Goal: Information Seeking & Learning: Check status

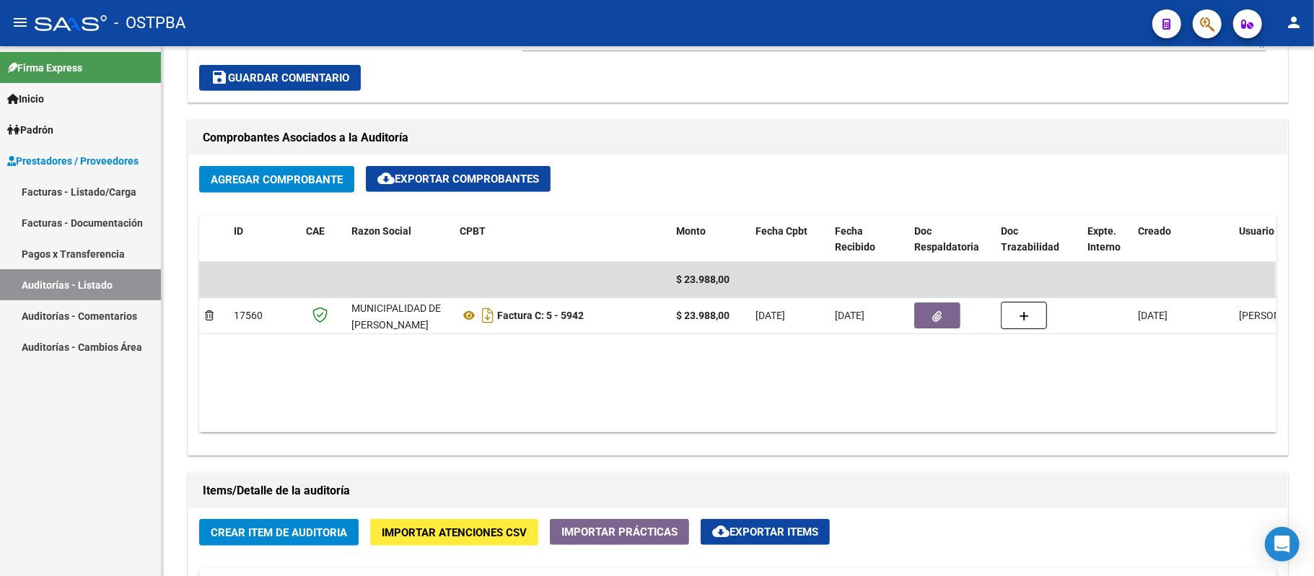
scroll to position [481, 0]
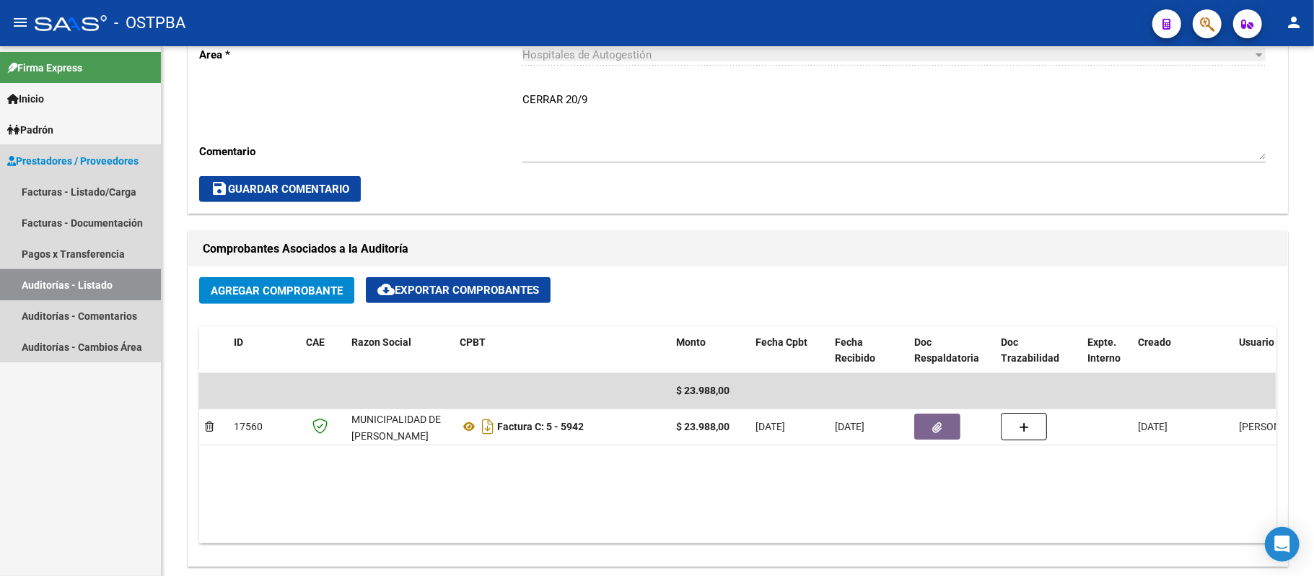
click at [96, 284] on link "Auditorías - Listado" at bounding box center [80, 284] width 161 height 31
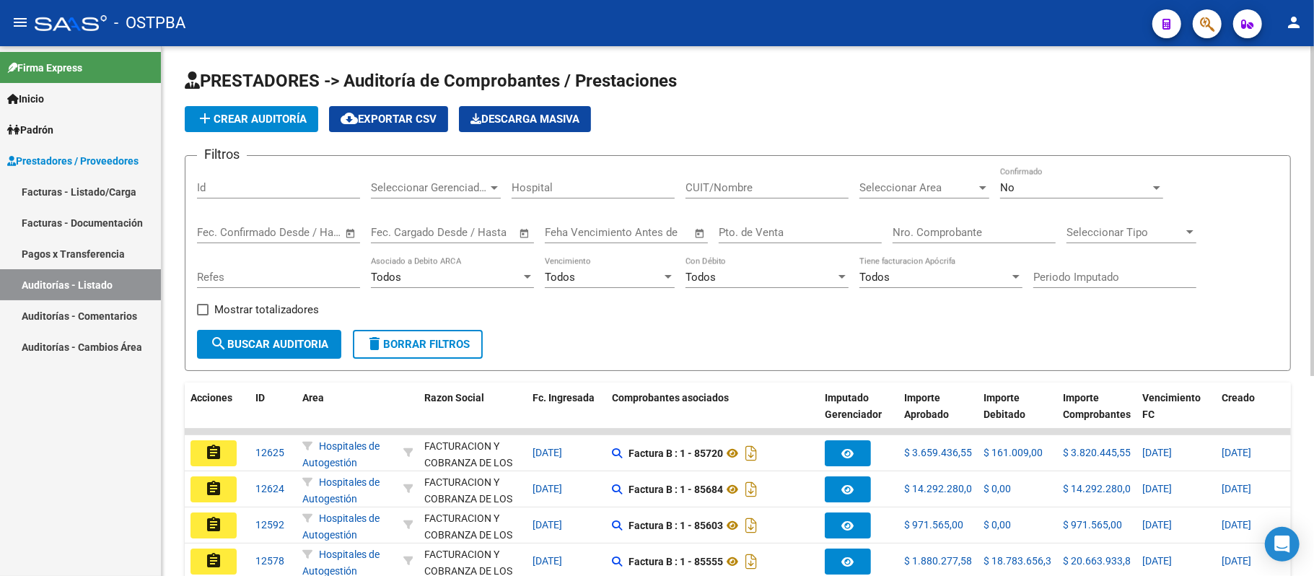
click at [934, 235] on input "Nro. Comprobante" at bounding box center [974, 232] width 163 height 13
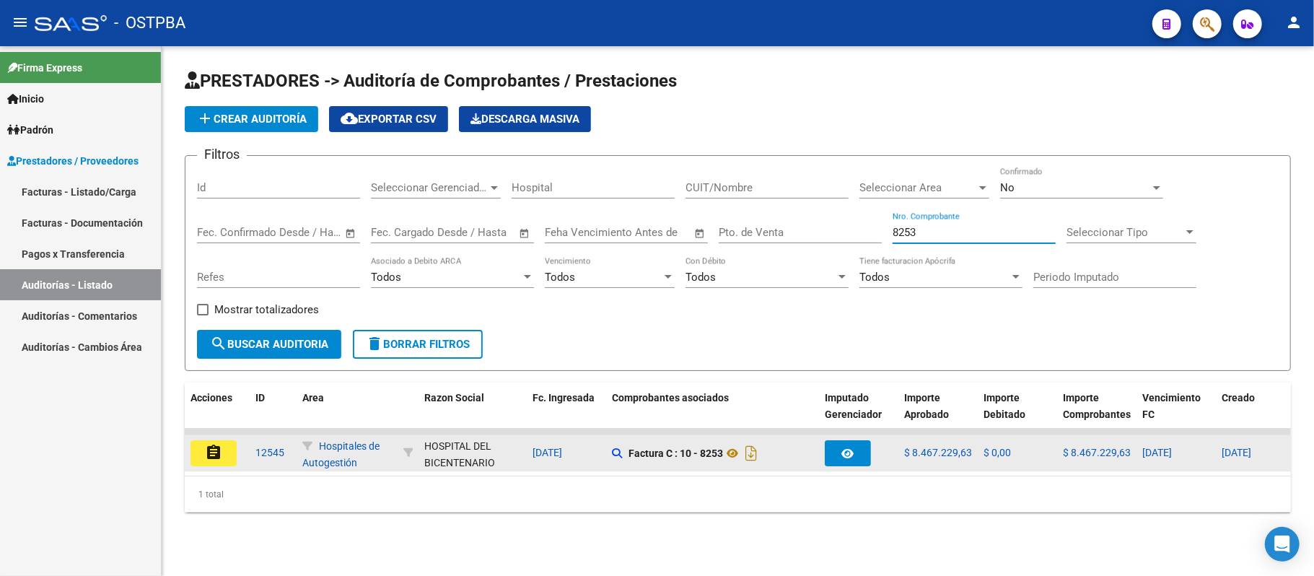
type input "8253"
click at [206, 449] on mat-icon "assignment" at bounding box center [213, 452] width 17 height 17
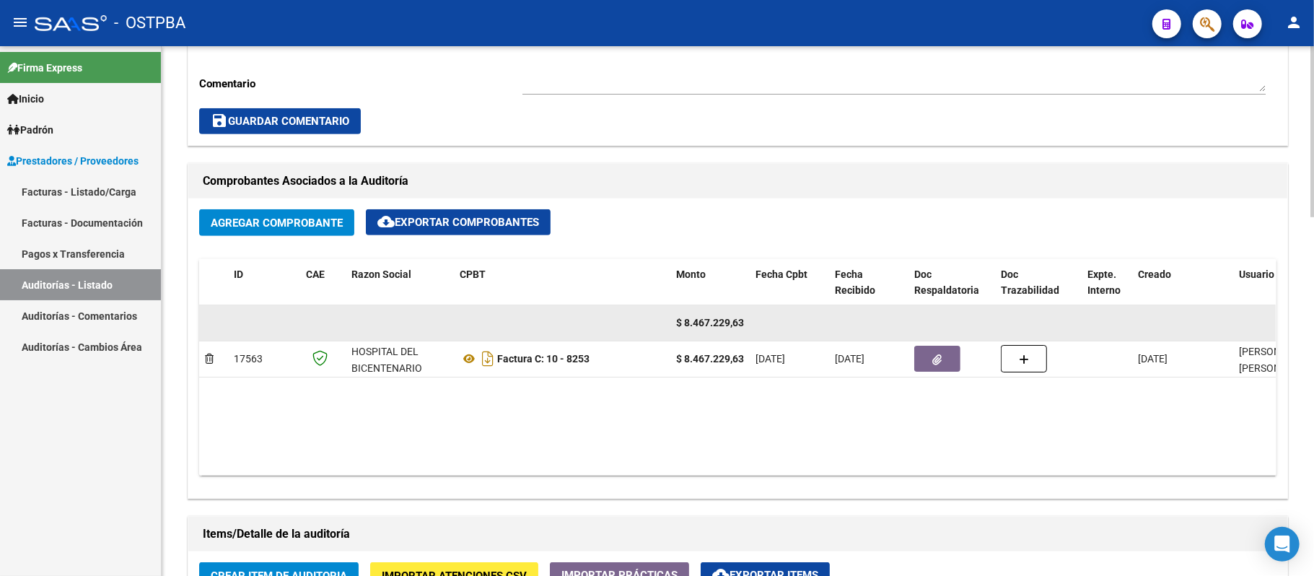
scroll to position [481, 0]
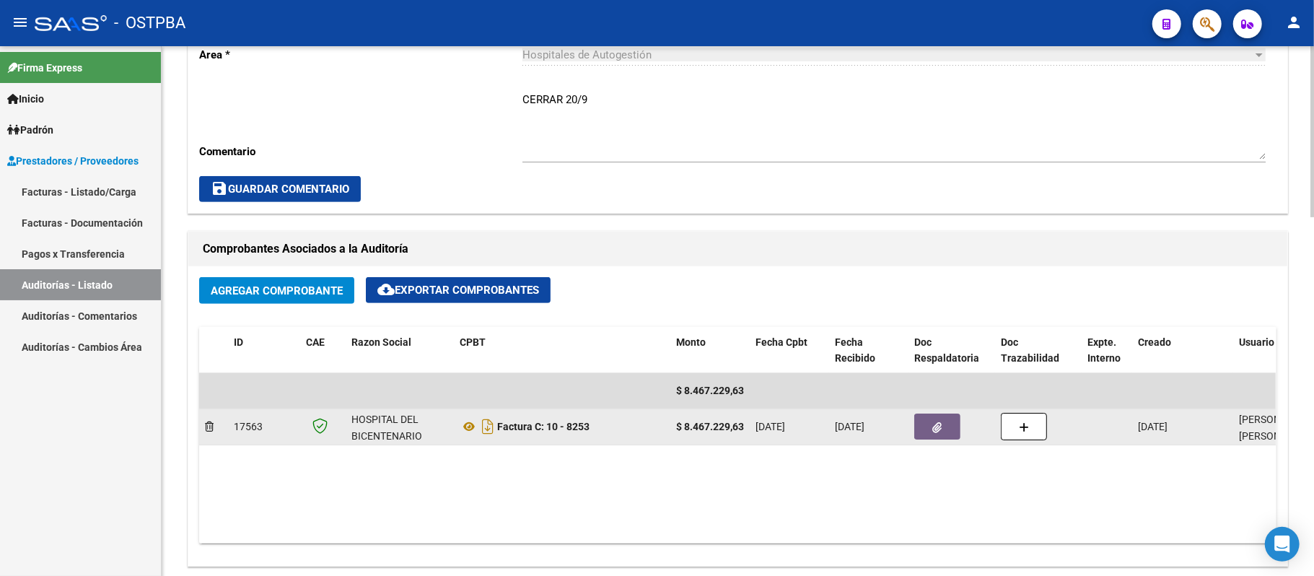
click at [930, 429] on button "button" at bounding box center [937, 427] width 46 height 26
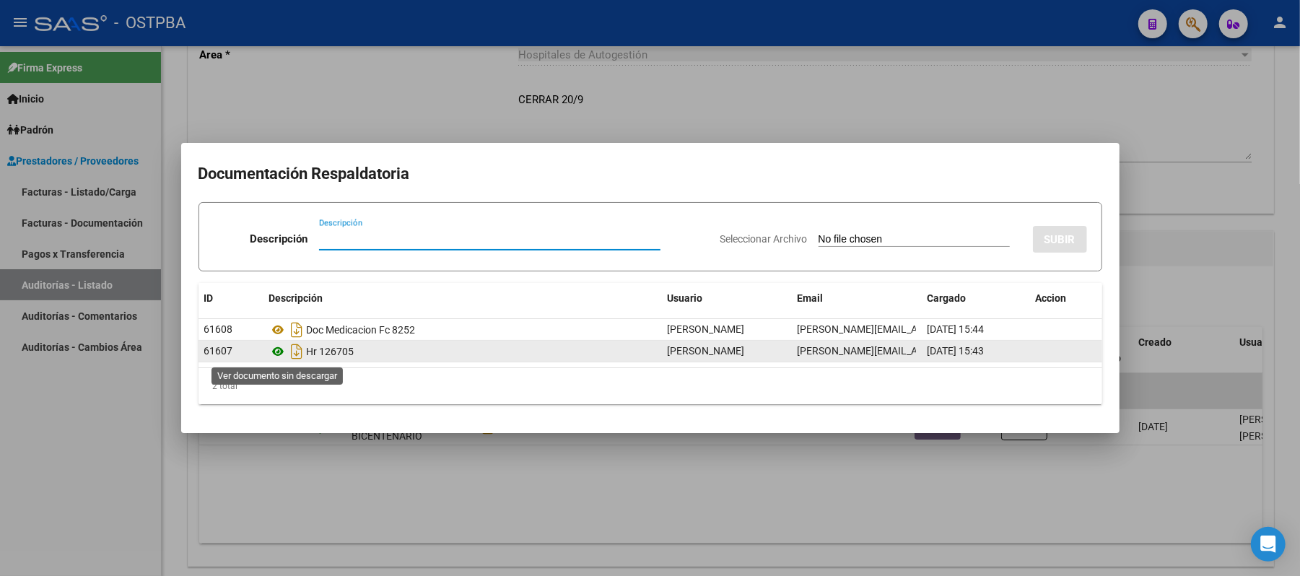
click at [280, 348] on icon at bounding box center [278, 351] width 19 height 17
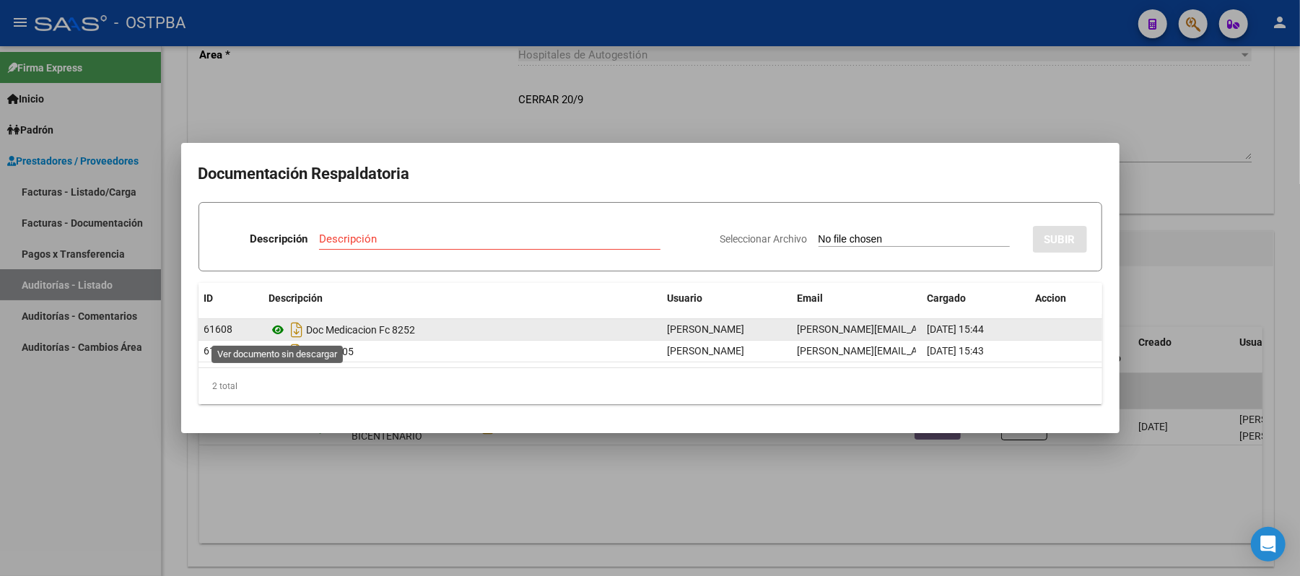
click at [277, 333] on icon at bounding box center [278, 329] width 19 height 17
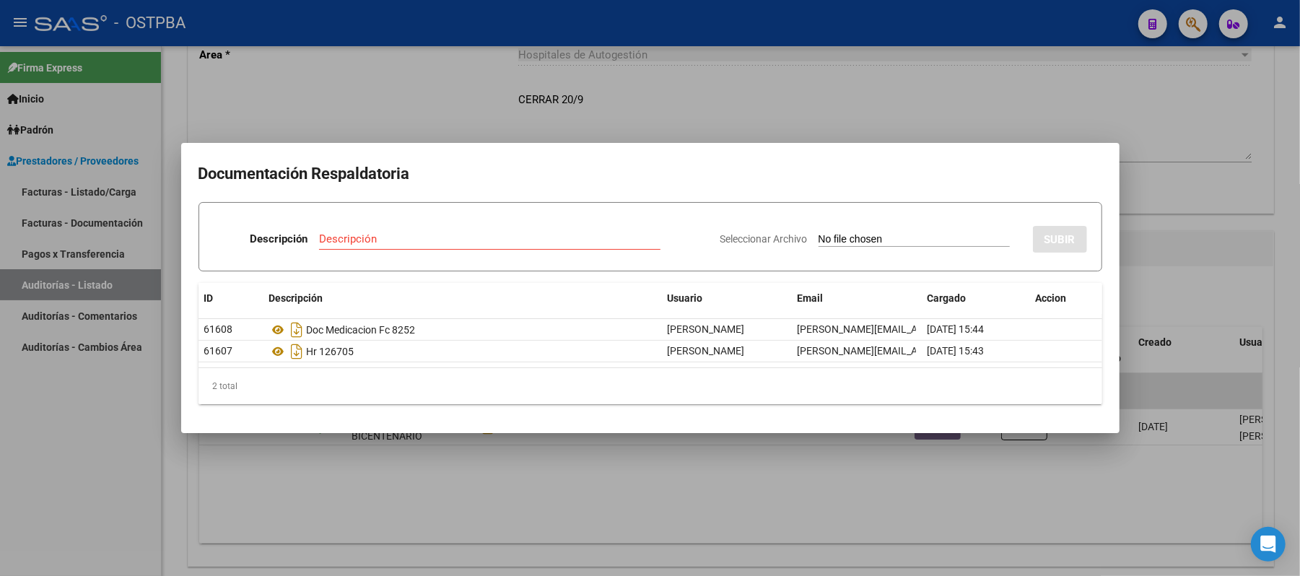
click at [852, 98] on div at bounding box center [650, 288] width 1300 height 576
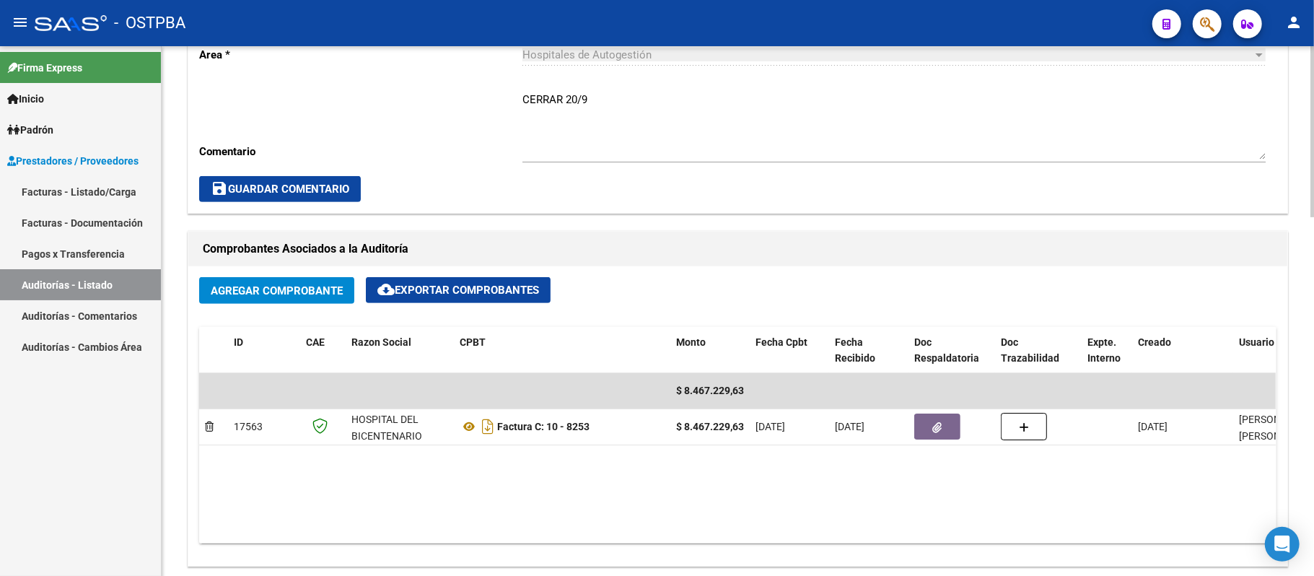
click at [117, 280] on link "Auditorías - Listado" at bounding box center [80, 284] width 161 height 31
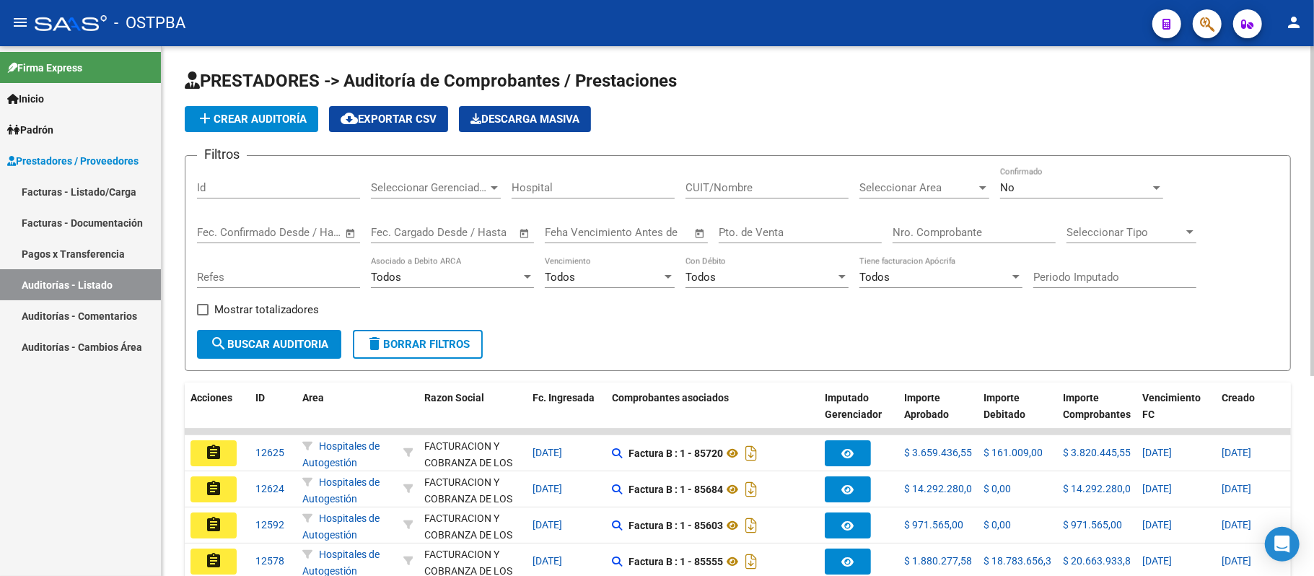
click at [910, 232] on input "Nro. Comprobante" at bounding box center [974, 232] width 163 height 13
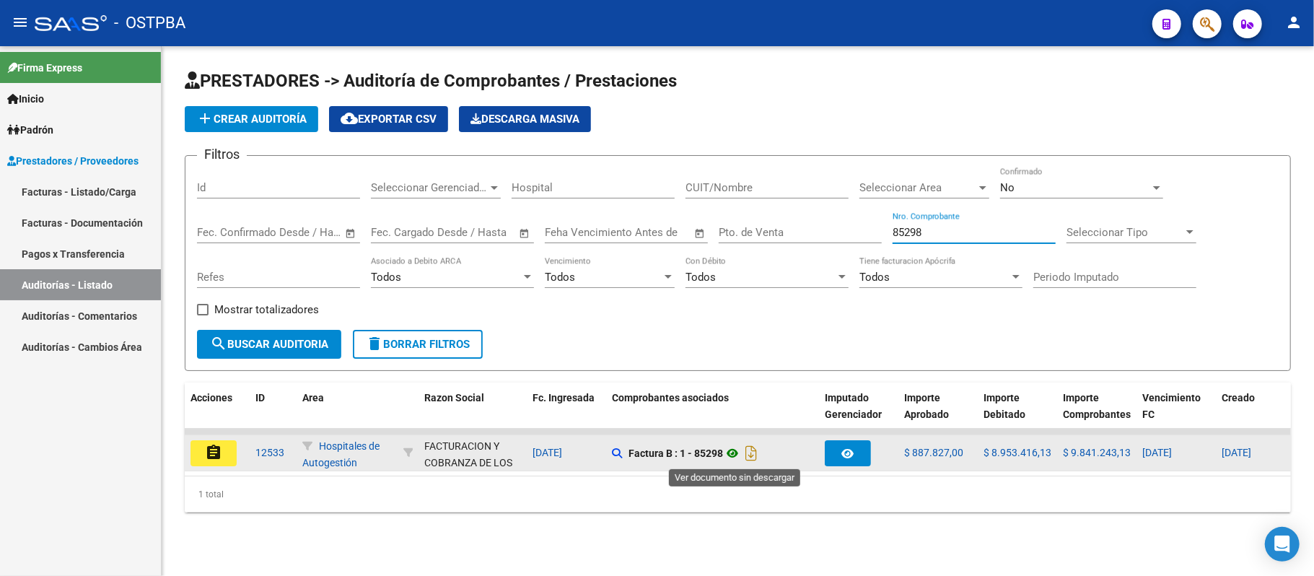
type input "85298"
click at [734, 453] on icon at bounding box center [732, 453] width 19 height 17
click at [211, 449] on mat-icon "assignment" at bounding box center [213, 452] width 17 height 17
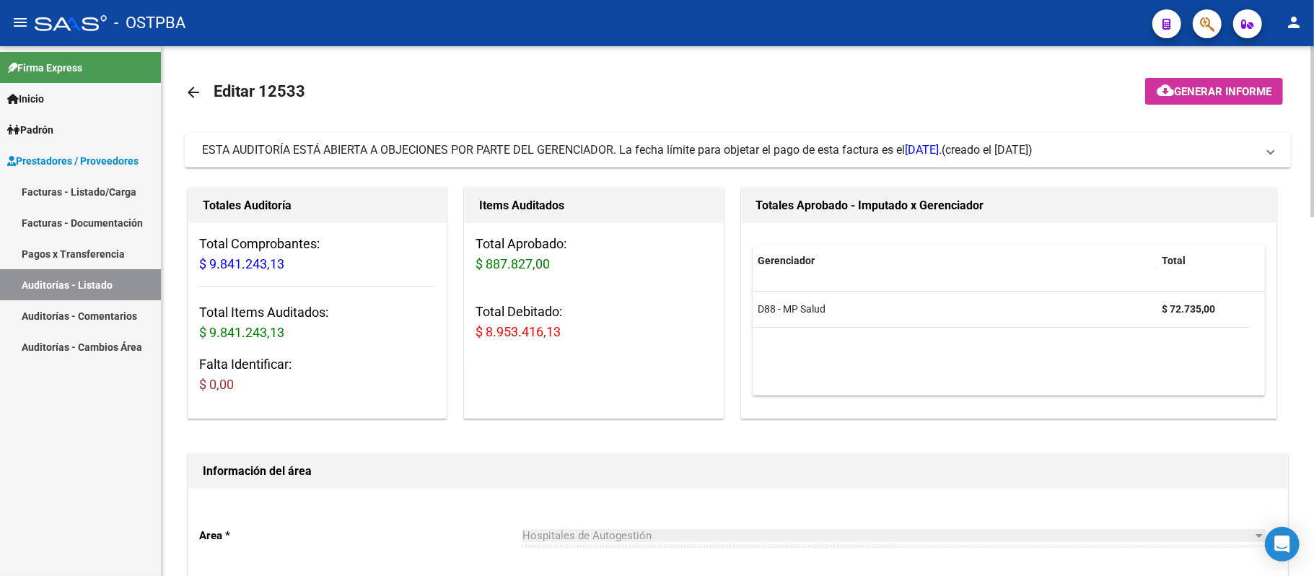
click at [79, 287] on link "Auditorías - Listado" at bounding box center [80, 284] width 161 height 31
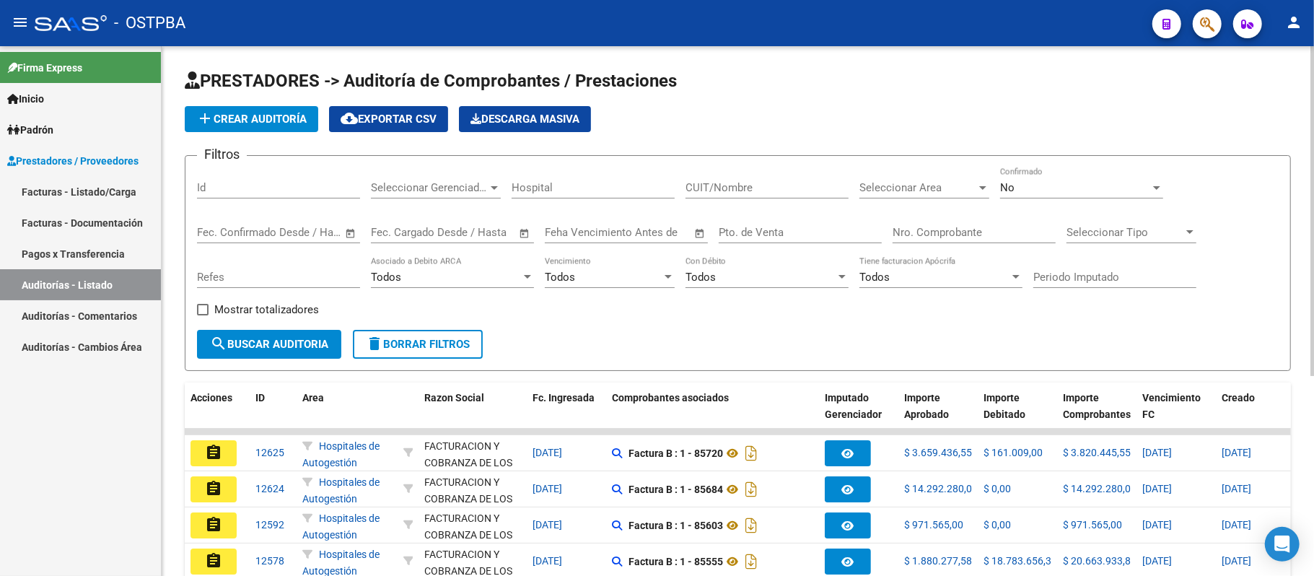
click at [947, 220] on div "Nro. Comprobante" at bounding box center [974, 227] width 163 height 31
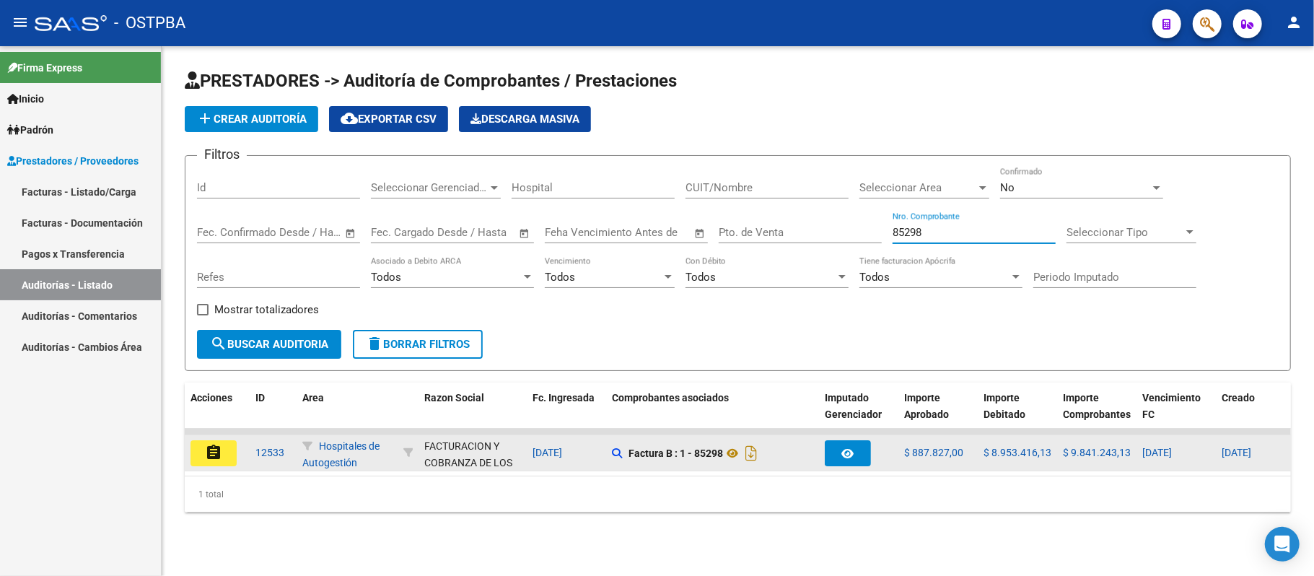
type input "85298"
click at [205, 449] on mat-icon "assignment" at bounding box center [213, 452] width 17 height 17
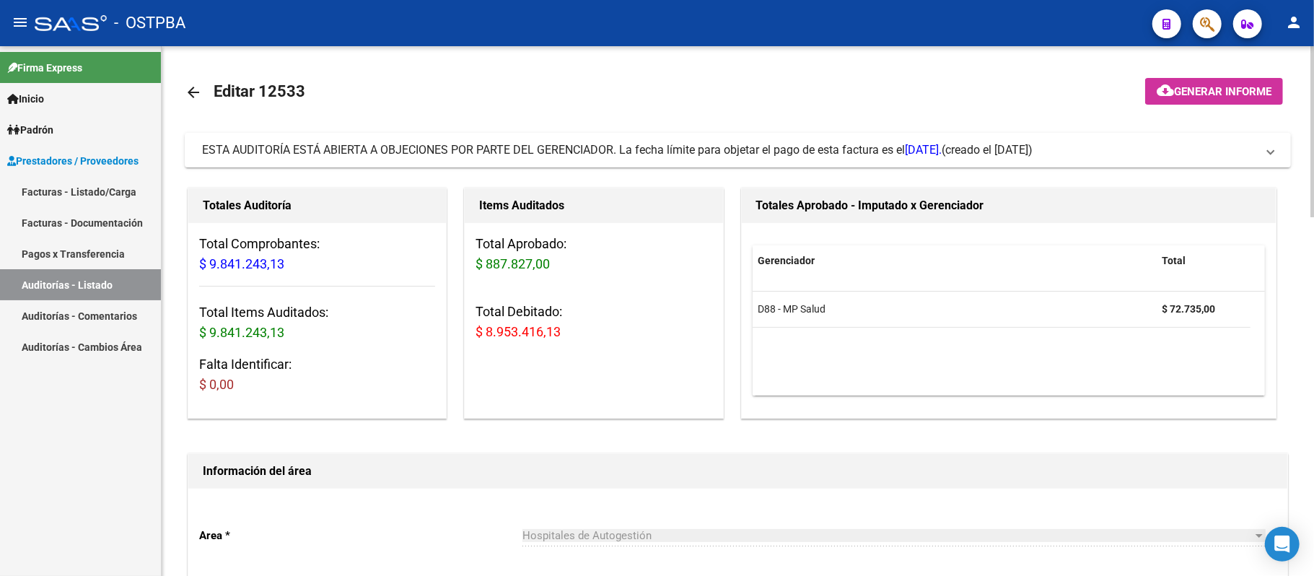
drag, startPoint x: 486, startPoint y: 336, endPoint x: 567, endPoint y: 336, distance: 80.1
click at [567, 336] on h3 "Total Debitado: $ 8.953.416,13" at bounding box center [594, 322] width 236 height 40
copy span "8.953.416,13"
click at [95, 277] on link "Auditorías - Listado" at bounding box center [80, 284] width 161 height 31
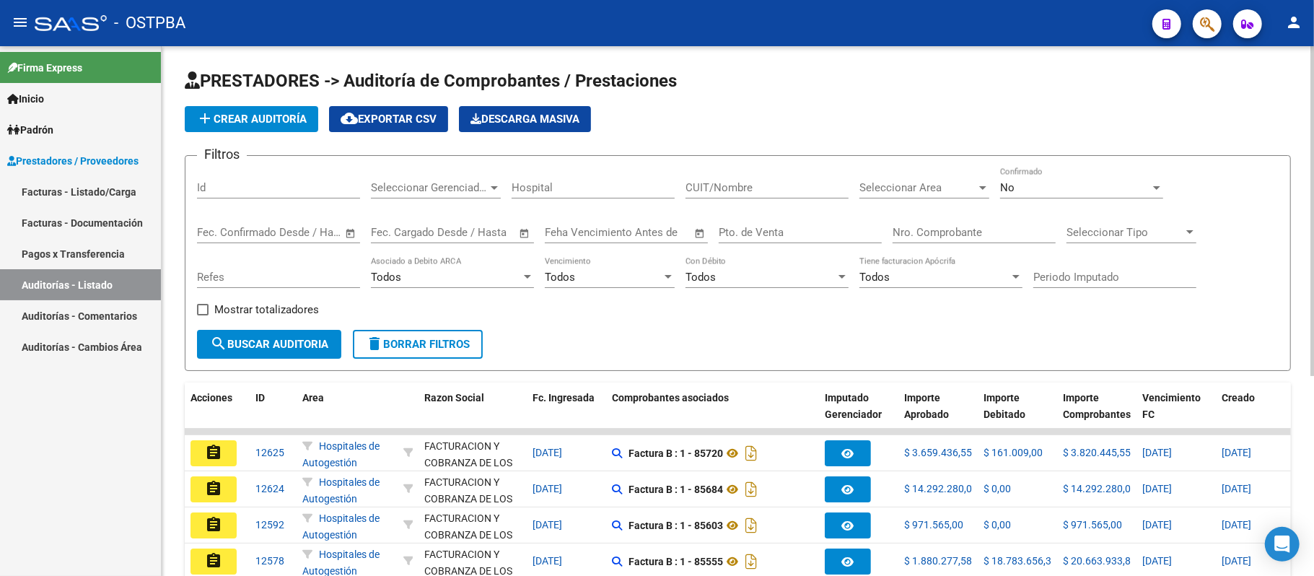
click at [931, 235] on input "Nro. Comprobante" at bounding box center [974, 232] width 163 height 13
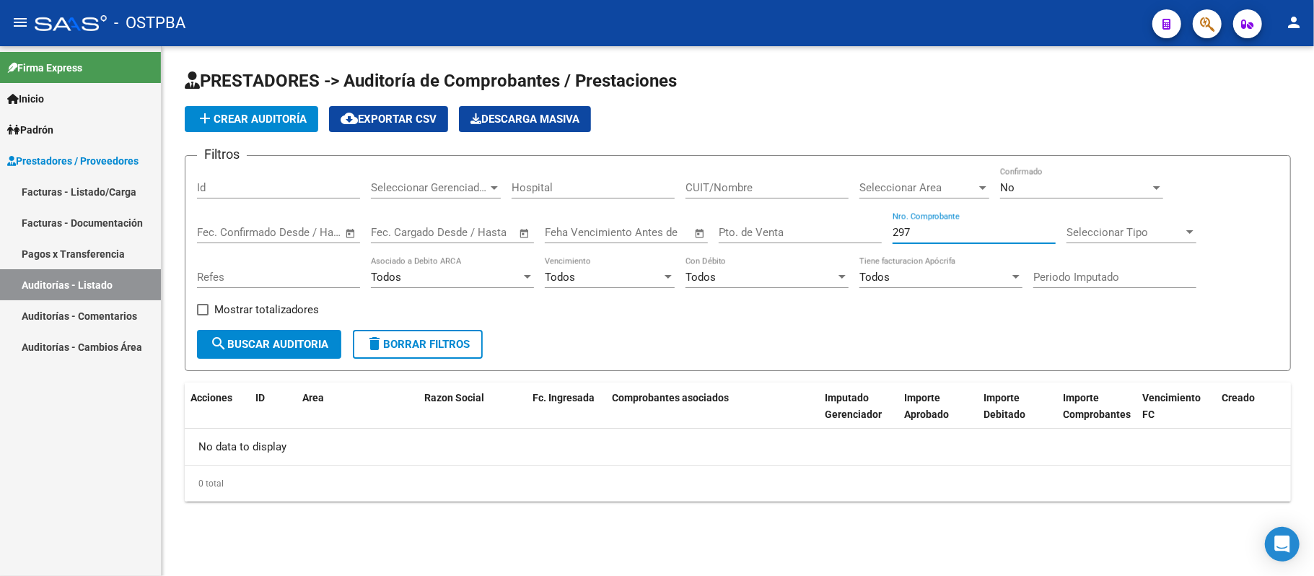
click at [563, 188] on input "Hospital" at bounding box center [593, 187] width 163 height 13
click at [469, 176] on div "Seleccionar Gerenciador Seleccionar Gerenciador" at bounding box center [436, 182] width 130 height 31
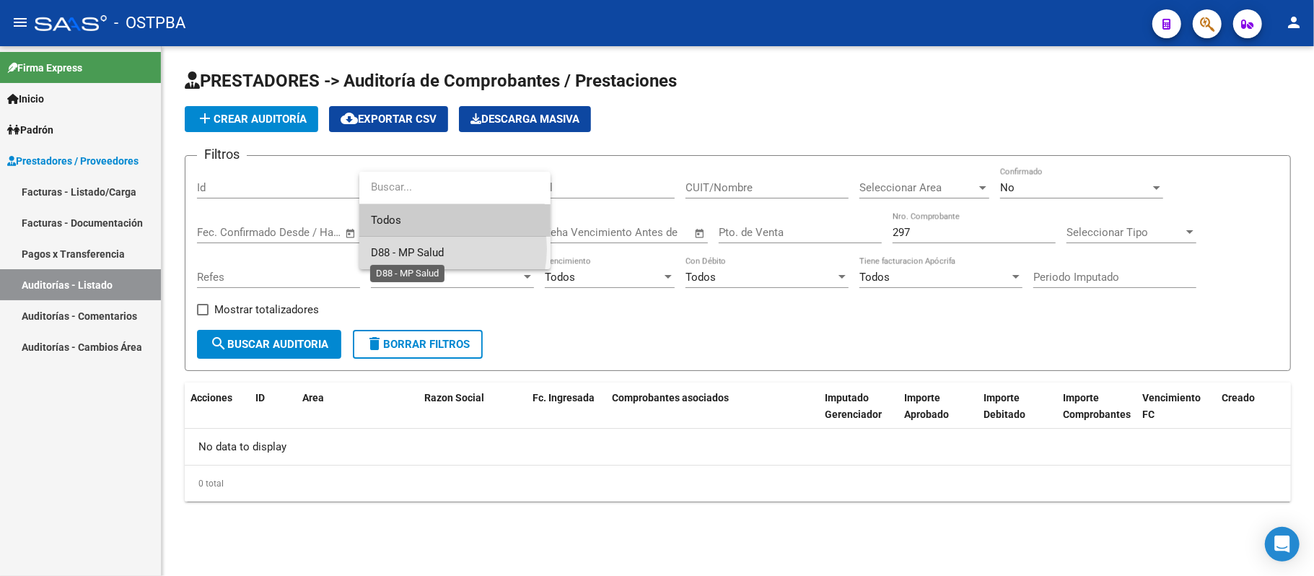
click at [426, 249] on span "D88 - MP Salud" at bounding box center [407, 252] width 73 height 13
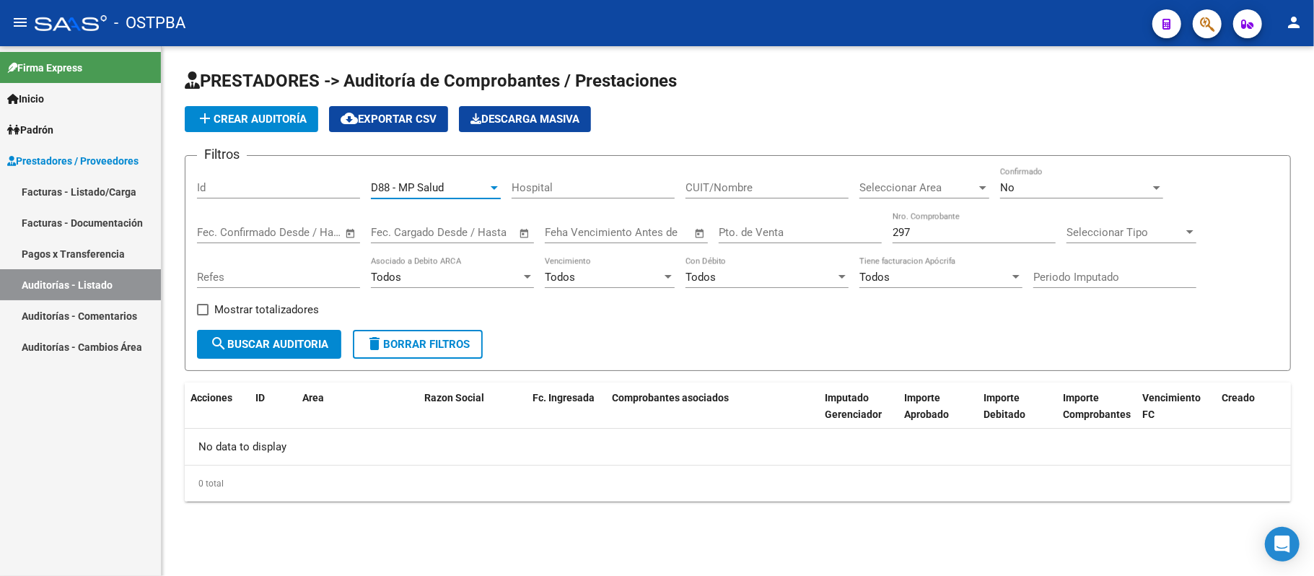
click at [294, 338] on span "search Buscar Auditoria" at bounding box center [269, 344] width 118 height 13
click at [924, 231] on input "297" at bounding box center [974, 232] width 163 height 13
type input "2"
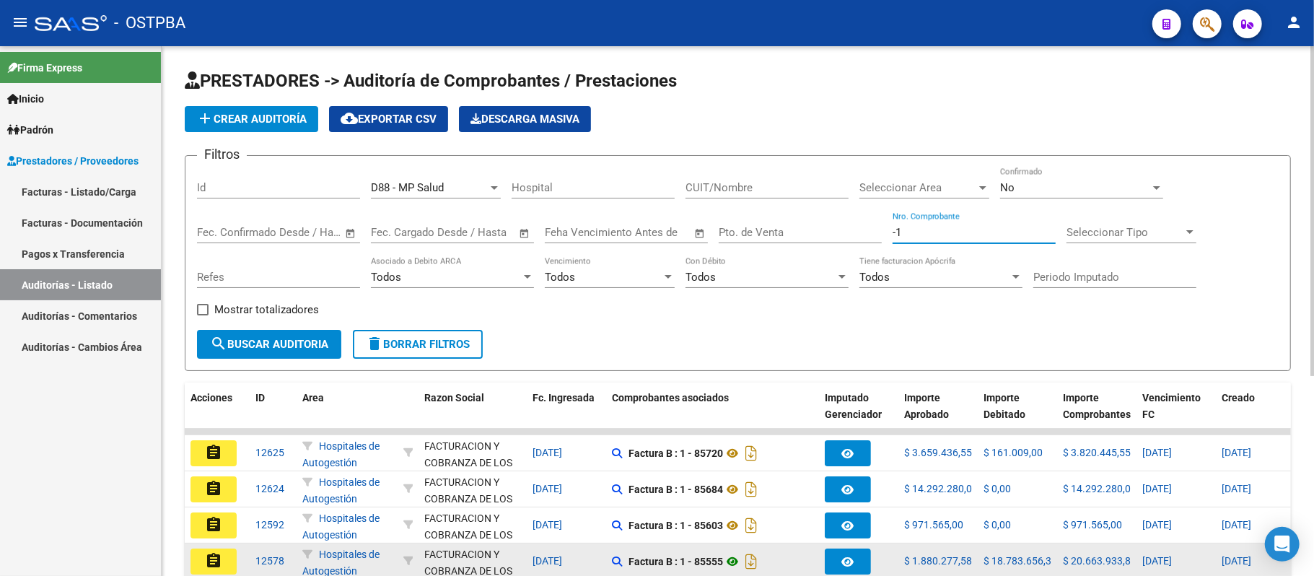
type input "-1"
